Goal: Use online tool/utility: Utilize a website feature to perform a specific function

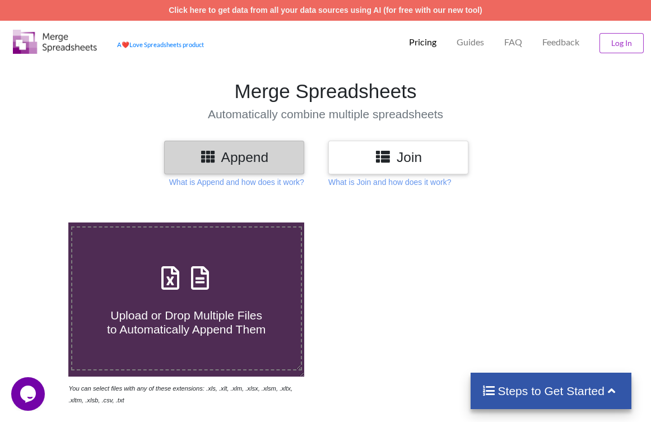
click at [178, 304] on h4 "Upload or Drop Multiple Files to Automatically Append Them" at bounding box center [186, 315] width 229 height 43
click at [41, 222] on input "Upload or Drop Multiple Files to Automatically Append Them" at bounding box center [41, 222] width 0 height 0
type input "C:\fakepath\Project 1 Q5.xlsx"
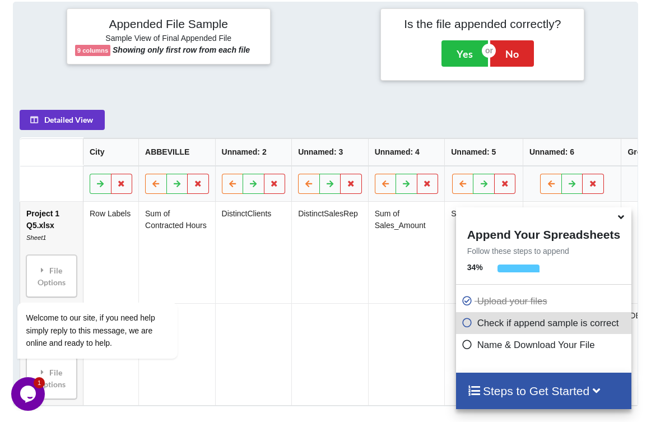
scroll to position [517, 0]
click at [465, 325] on icon at bounding box center [467, 321] width 11 height 10
click at [618, 216] on icon at bounding box center [621, 215] width 12 height 10
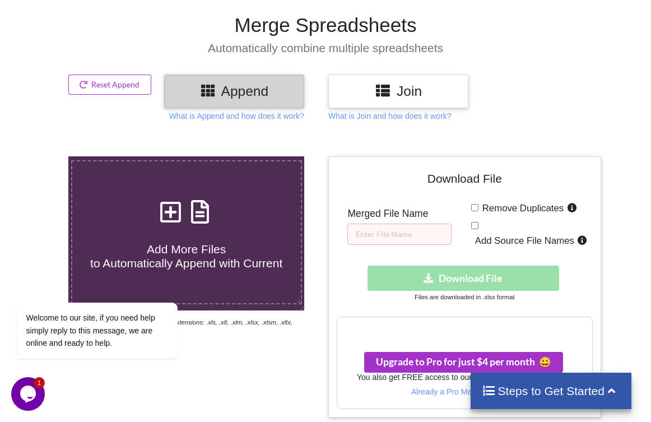
scroll to position [63, 0]
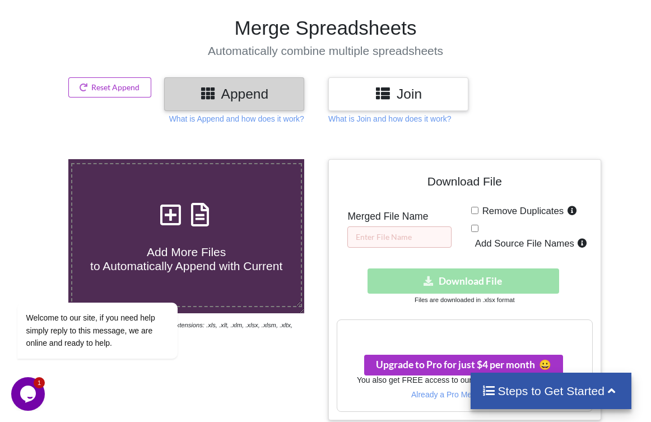
click at [271, 219] on div "Add More Files to Automatically Append with Current" at bounding box center [186, 235] width 229 height 76
click at [41, 159] on input "Add More Files to Automatically Append with Current" at bounding box center [41, 159] width 0 height 0
click at [427, 230] on input "text" at bounding box center [399, 236] width 104 height 21
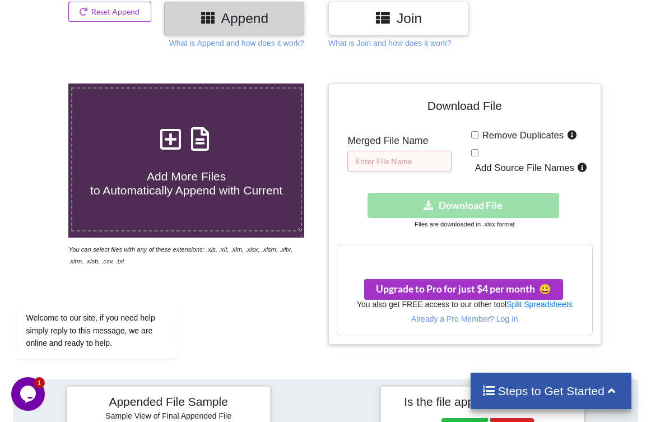
scroll to position [0, 0]
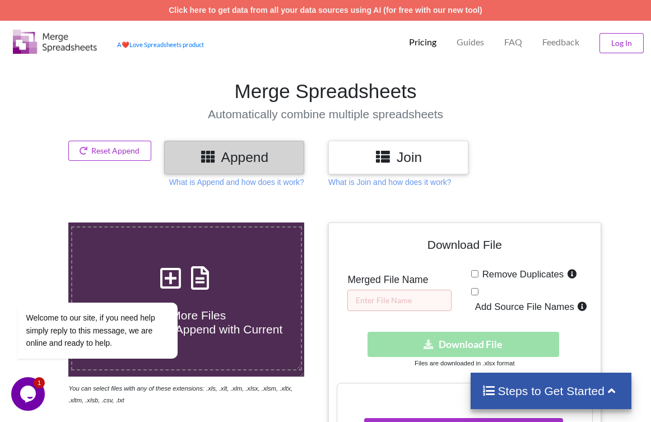
click at [412, 162] on h3 "Join" at bounding box center [398, 157] width 123 height 16
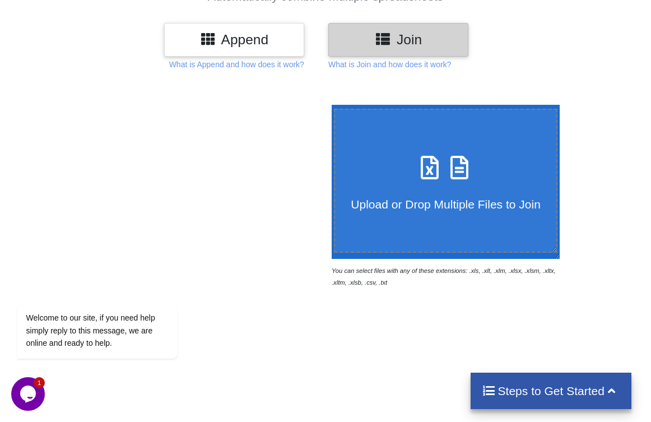
scroll to position [123, 0]
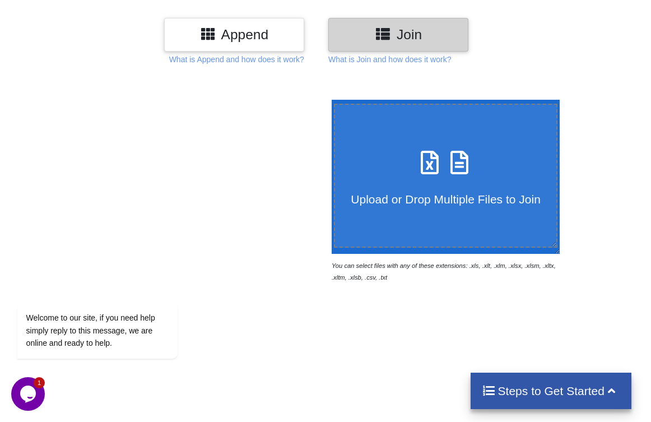
click at [418, 207] on label "Upload or Drop Multiple Files to Join" at bounding box center [445, 176] width 223 height 144
click at [329, 100] on input "Upload or Drop Multiple Files to Join" at bounding box center [329, 100] width 0 height 0
type input "C:\fakepath\Project 1 Q5.xlsx"
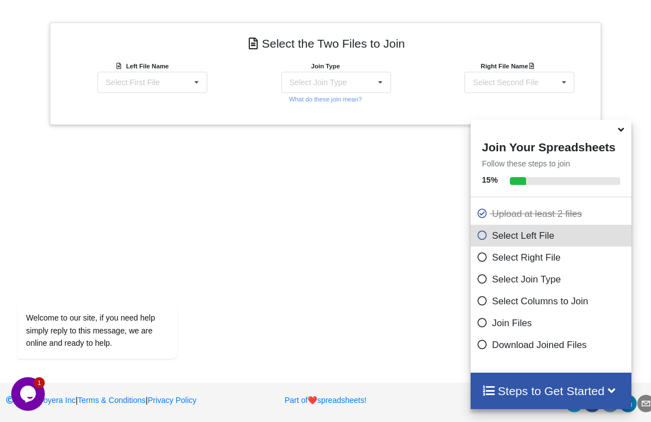
scroll to position [425, 0]
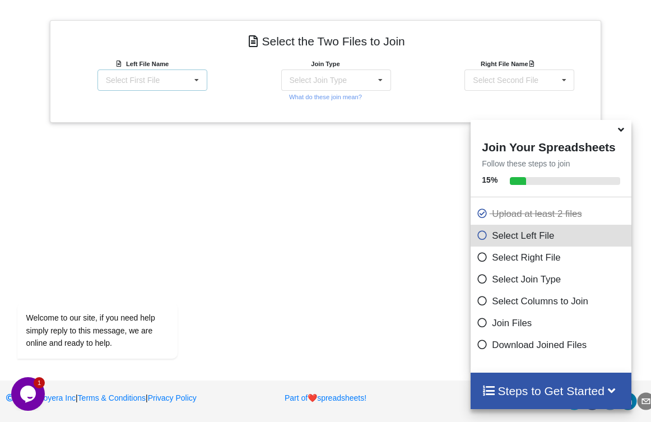
click at [178, 80] on div "Select First File Project 1 Q5.xlsx : Sheet1 Project 1.xlsm : Sheet2" at bounding box center [152, 79] width 110 height 21
click at [162, 134] on span "Project 1.xlsm : Sheet2" at bounding box center [147, 129] width 81 height 9
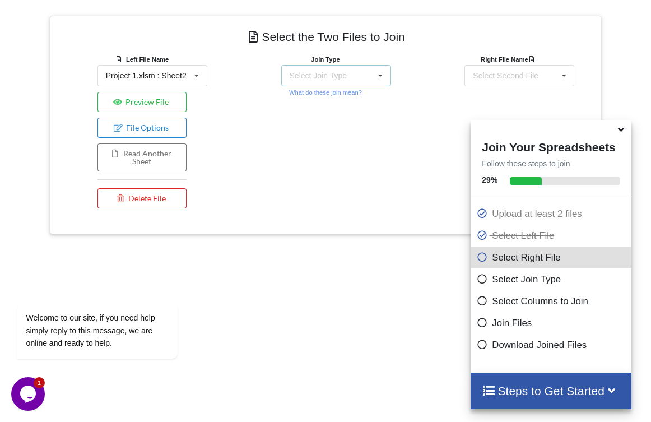
click at [319, 80] on div "Select Join Type INNER JOIN LEFT JOIN RIGHT JOIN FULL JOIN" at bounding box center [336, 75] width 110 height 21
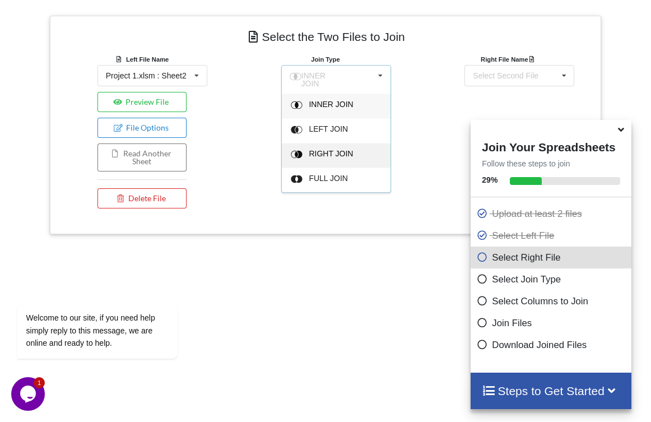
click at [334, 149] on span "RIGHT JOIN" at bounding box center [331, 153] width 44 height 9
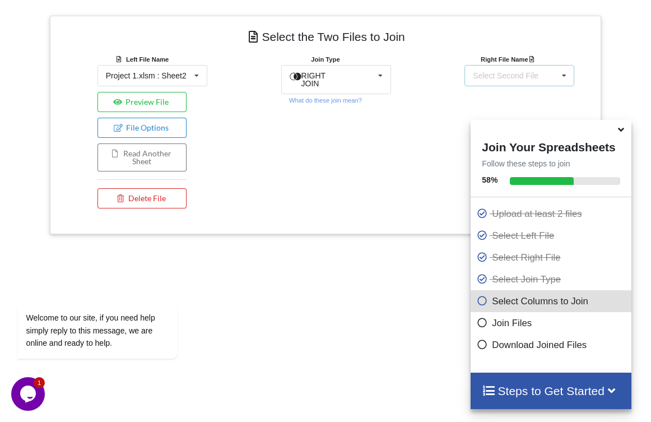
click at [521, 79] on div "Select Second File" at bounding box center [506, 76] width 66 height 8
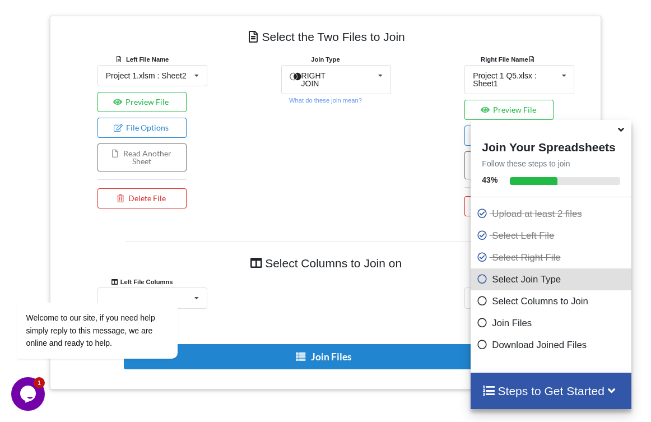
click at [623, 133] on icon at bounding box center [621, 128] width 12 height 10
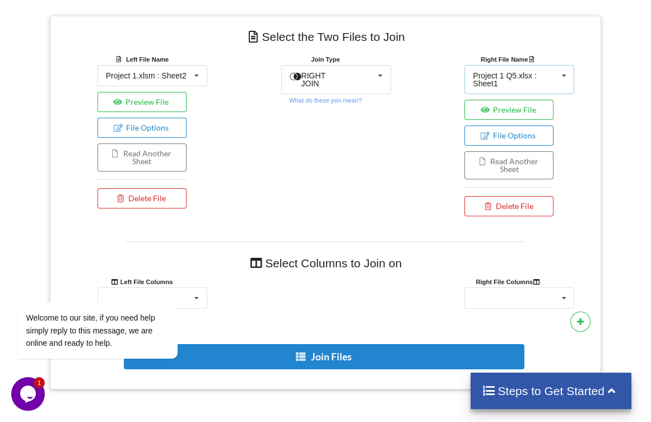
click at [530, 80] on div "Project 1 Q5.xlsx : Sheet1" at bounding box center [515, 80] width 85 height 16
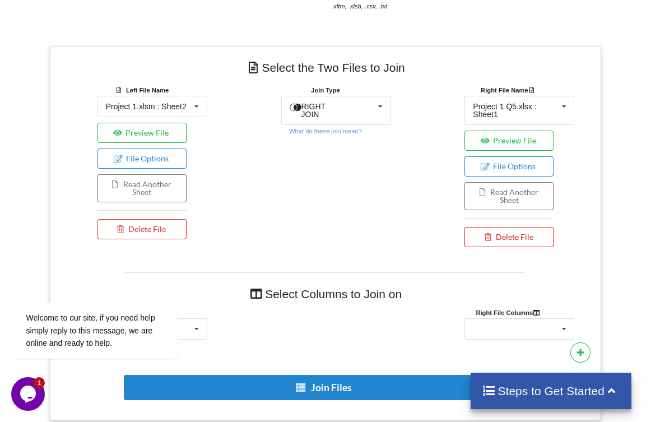
scroll to position [391, 0]
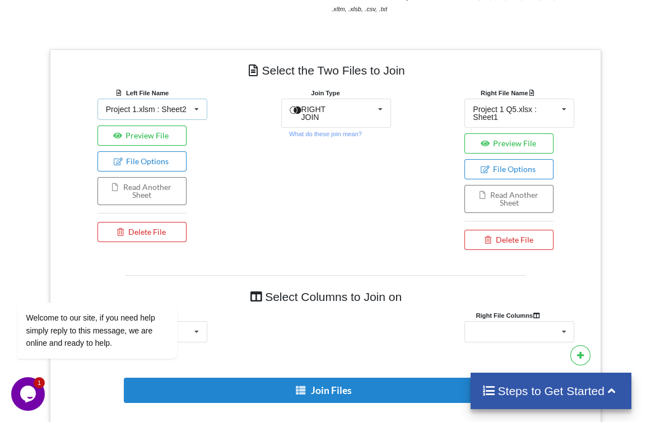
click at [186, 111] on div "Project 1.xlsm : Sheet2" at bounding box center [146, 109] width 81 height 8
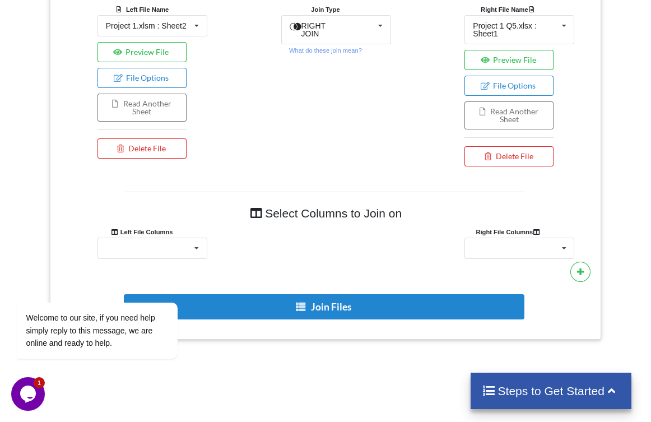
scroll to position [502, 0]
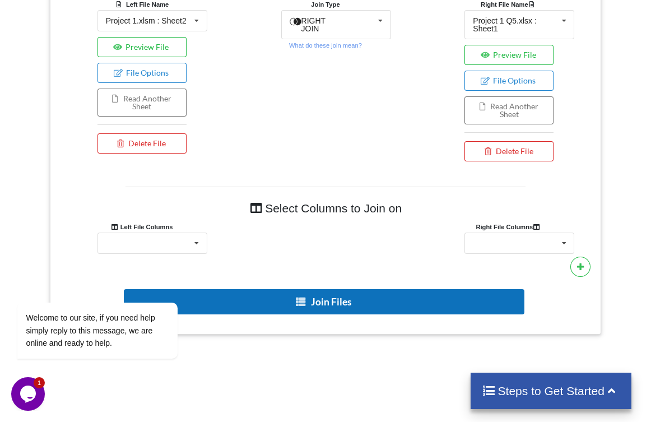
click at [268, 309] on button "Join Files" at bounding box center [324, 301] width 401 height 25
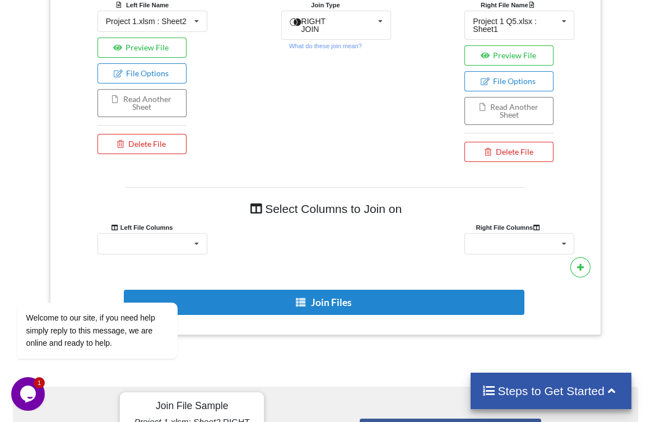
click at [395, 348] on div "Download File Merged File Name Remove Duplicates Download hidden Download File …" at bounding box center [325, 320] width 651 height 1379
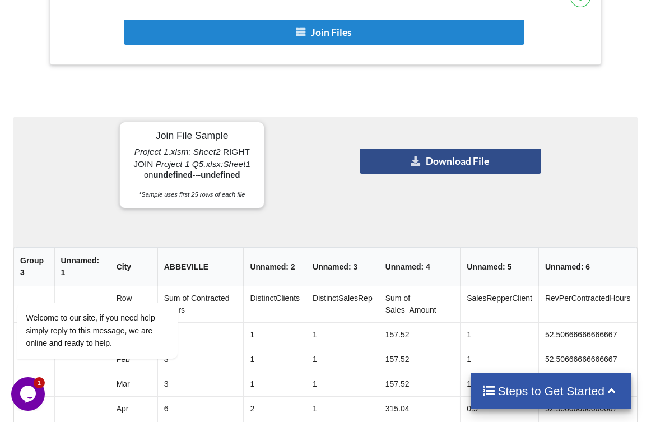
click at [413, 169] on button "Download File" at bounding box center [451, 160] width 182 height 25
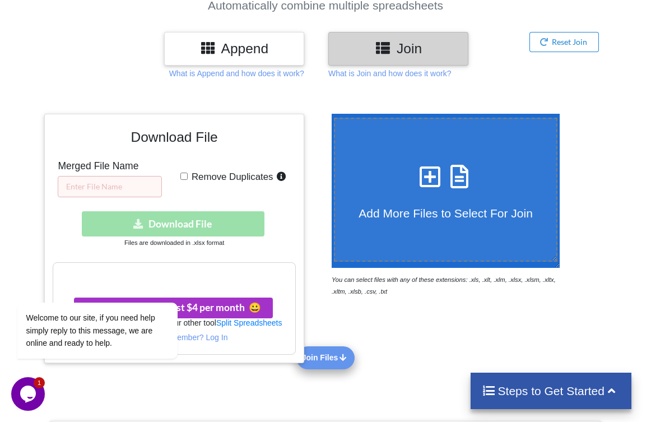
scroll to position [112, 0]
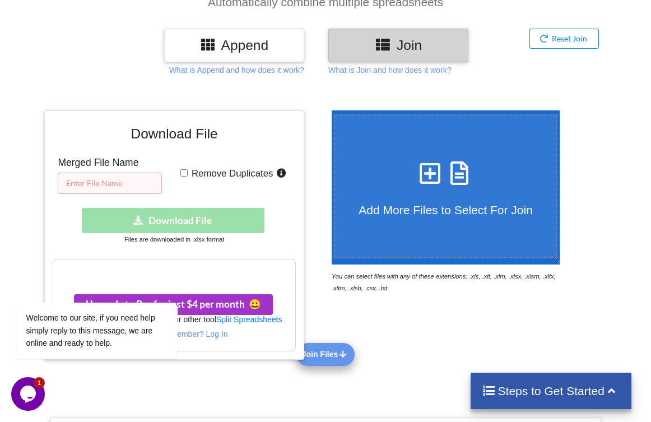
click at [137, 185] on input "text" at bounding box center [110, 183] width 104 height 21
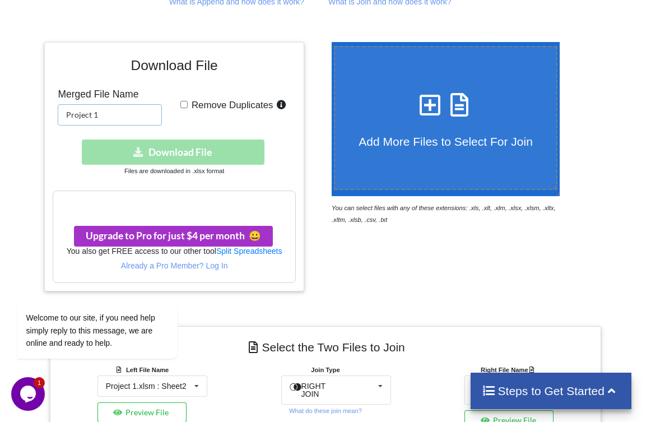
scroll to position [0, 0]
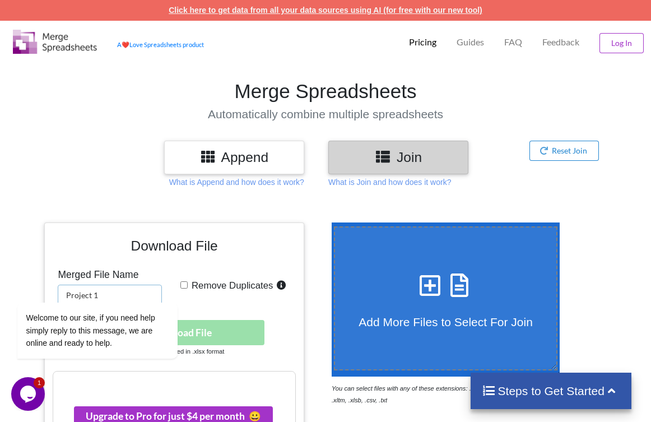
type input "Project 1"
